Goal: Find specific page/section: Find specific page/section

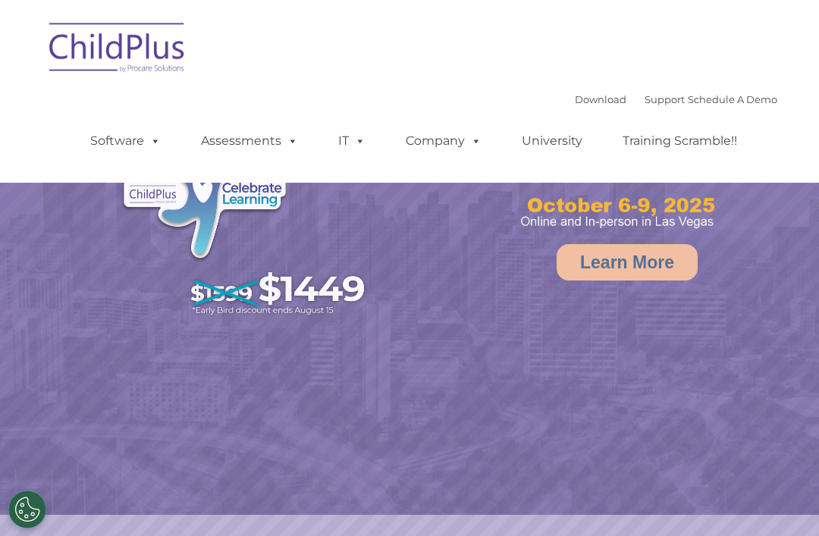
select select "MEDIUM"
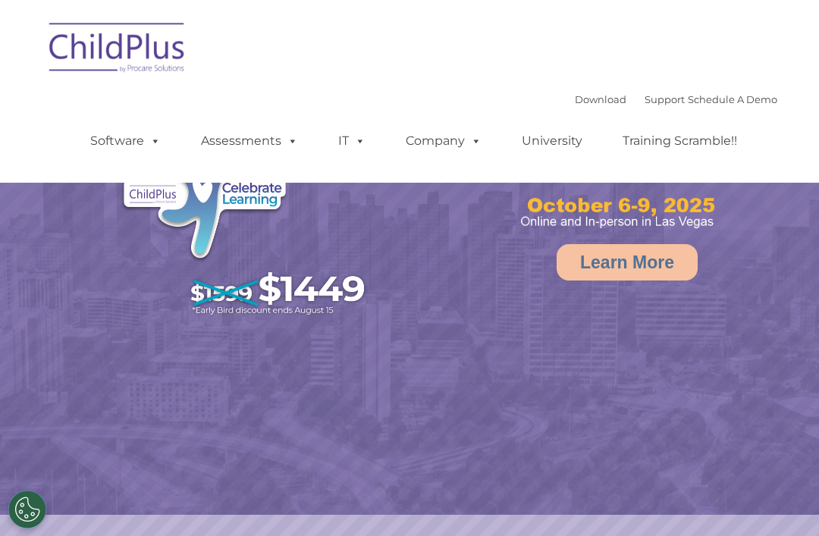
select select "MEDIUM"
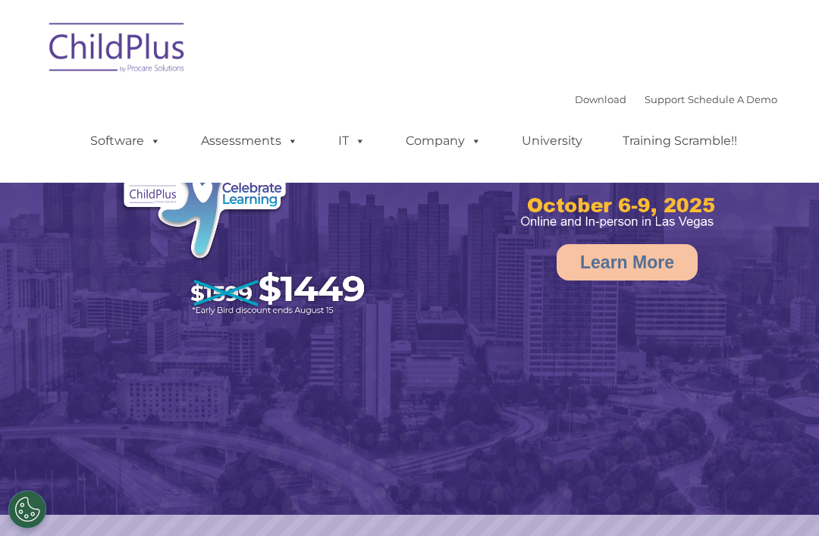
select select "MEDIUM"
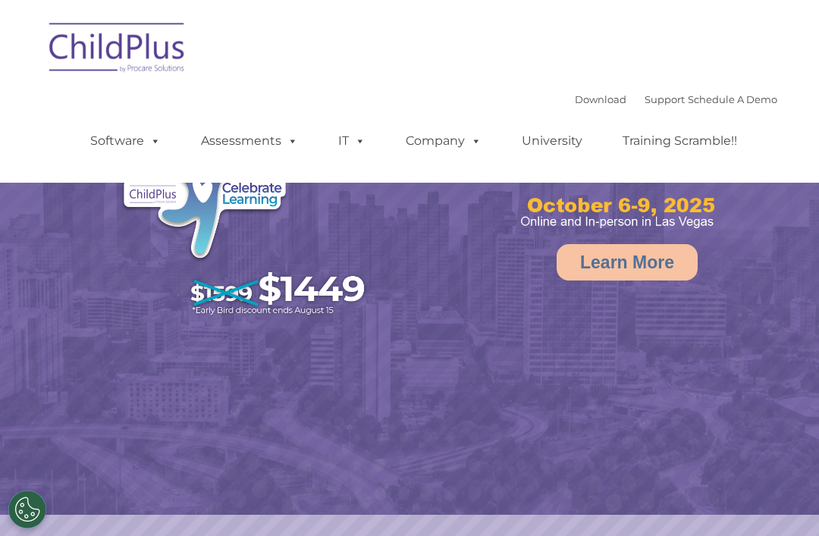
select select "MEDIUM"
